Goal: Task Accomplishment & Management: Manage account settings

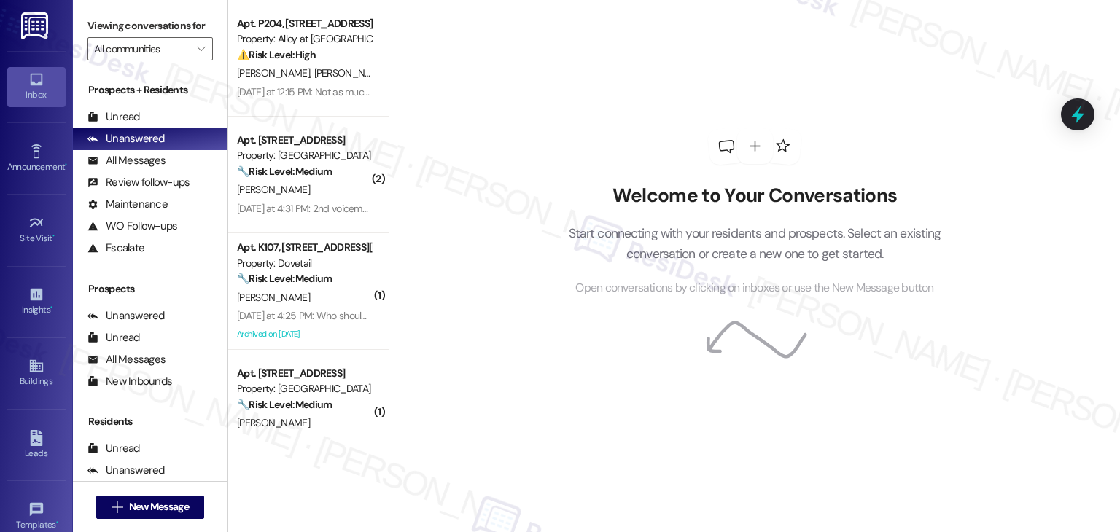
click at [421, 86] on div "Welcome to Your Conversations Start connecting with your residents and prospect…" at bounding box center [753, 266] width 731 height 532
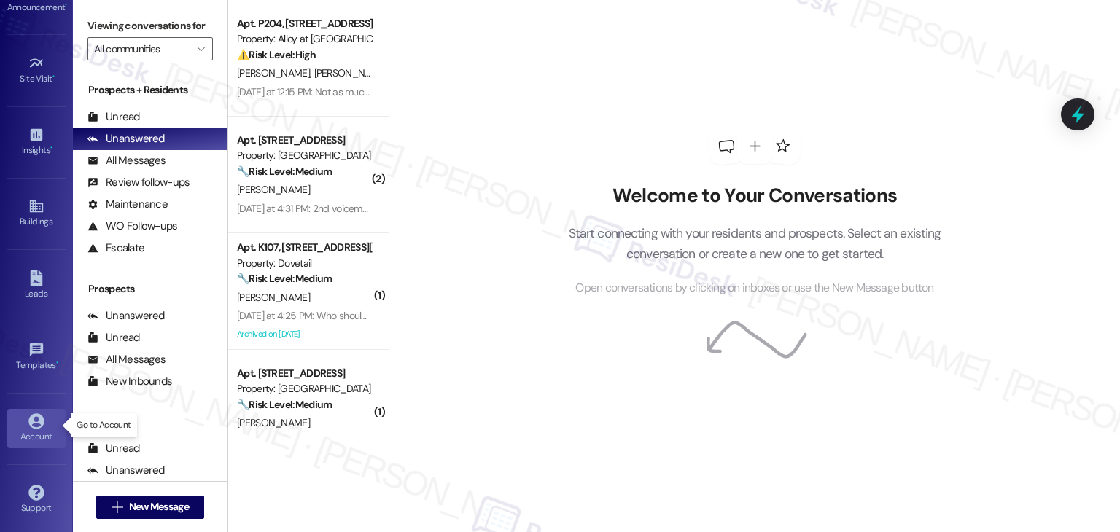
click at [29, 429] on div "Account" at bounding box center [36, 436] width 73 height 15
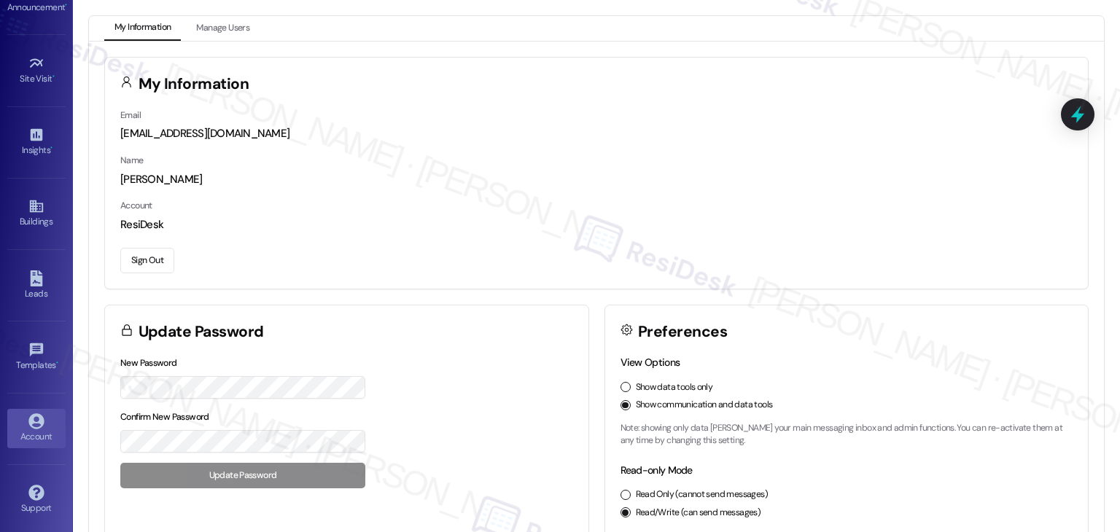
click at [157, 255] on button "Sign Out" at bounding box center [147, 261] width 54 height 26
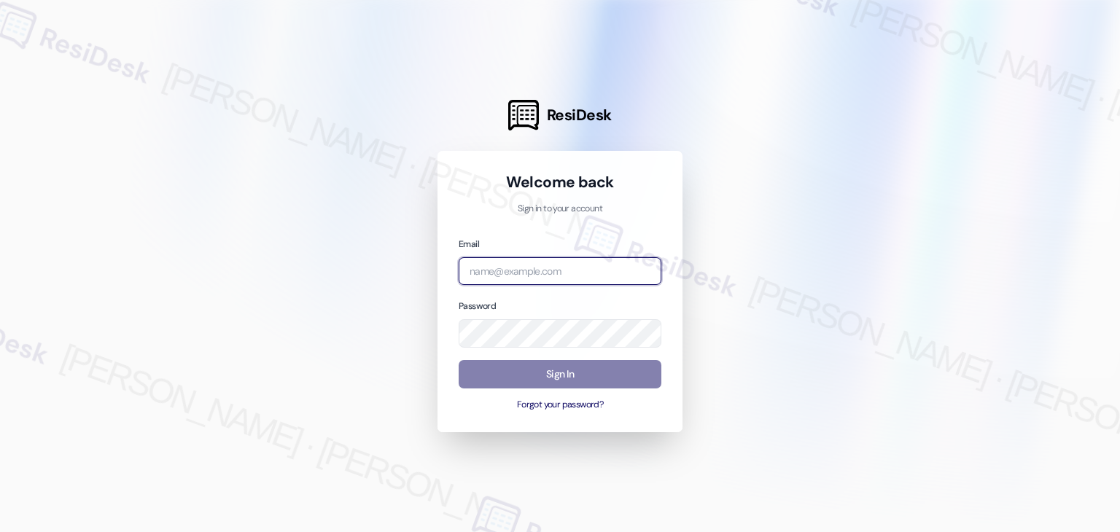
click at [522, 269] on input "email" at bounding box center [559, 271] width 203 height 28
paste input "[EMAIL_ADDRESS][PERSON_NAME][PERSON_NAME][DOMAIN_NAME]"
type input "[EMAIL_ADDRESS][PERSON_NAME][PERSON_NAME][DOMAIN_NAME]"
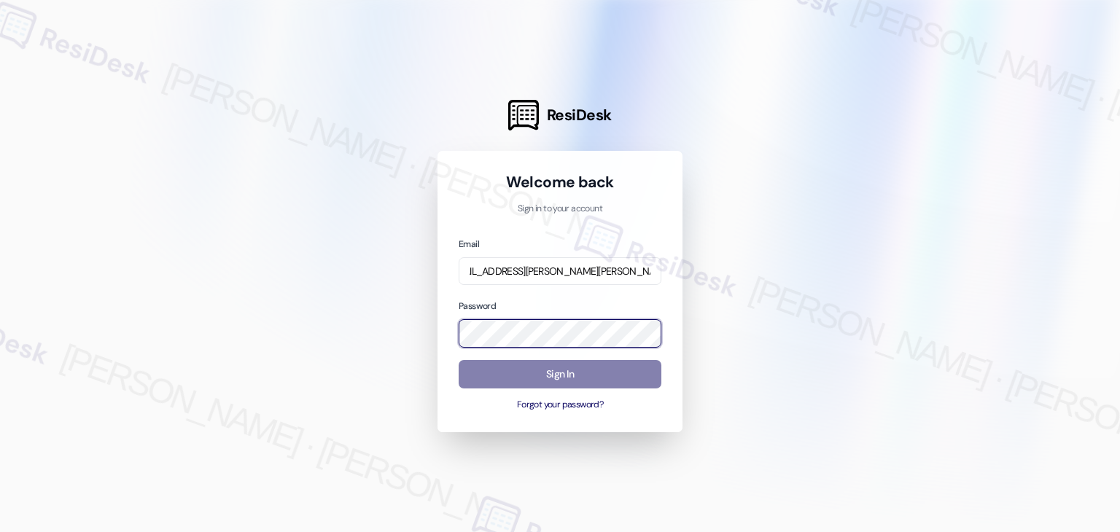
scroll to position [0, 0]
